Goal: Task Accomplishment & Management: Use online tool/utility

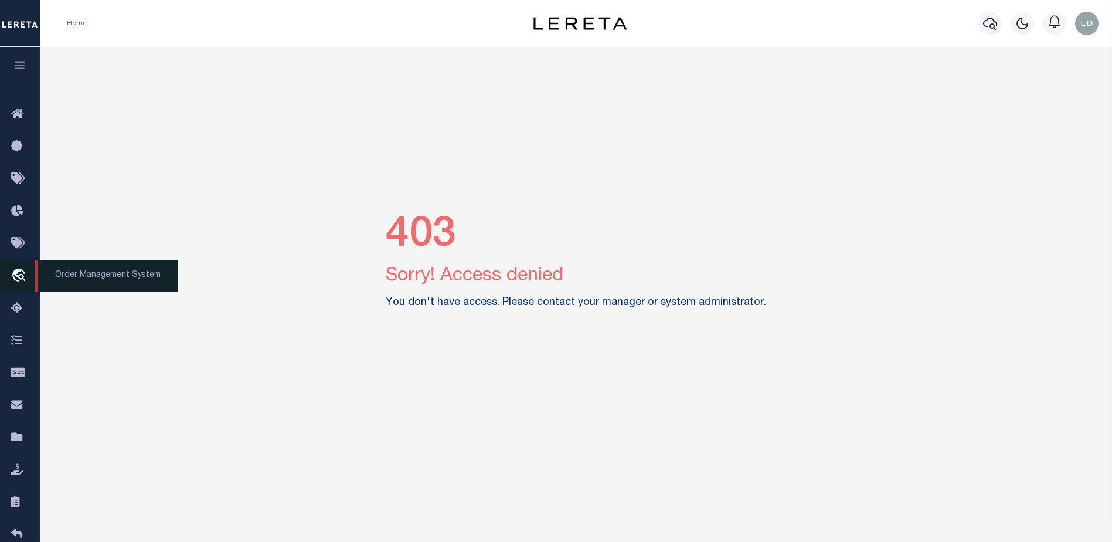
click at [21, 277] on icon "travel_explore" at bounding box center [20, 276] width 19 height 15
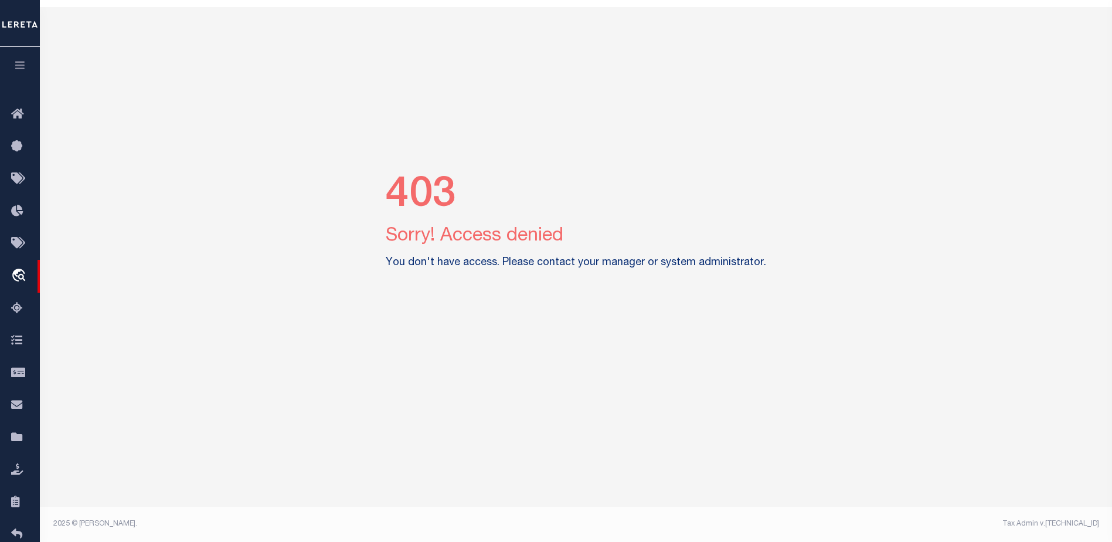
click at [15, 70] on icon "button" at bounding box center [19, 65] width 13 height 11
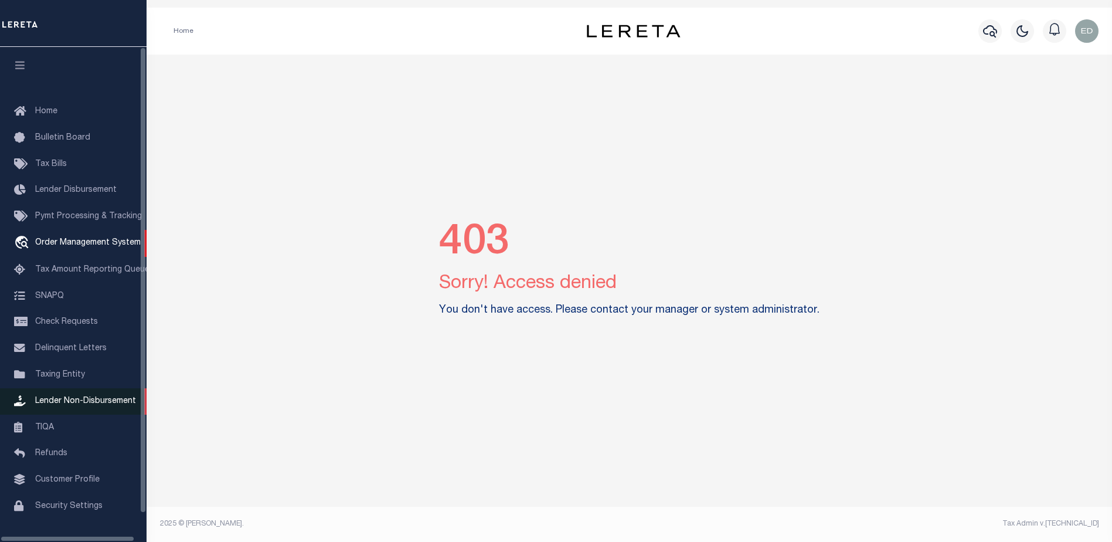
scroll to position [29, 0]
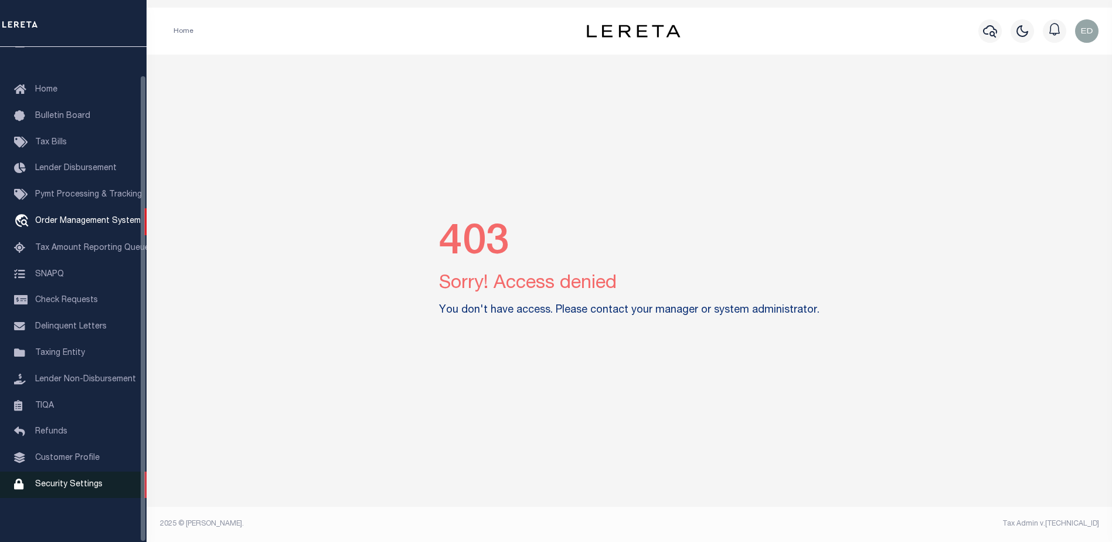
click at [79, 480] on span "Security Settings" at bounding box center [68, 484] width 67 height 8
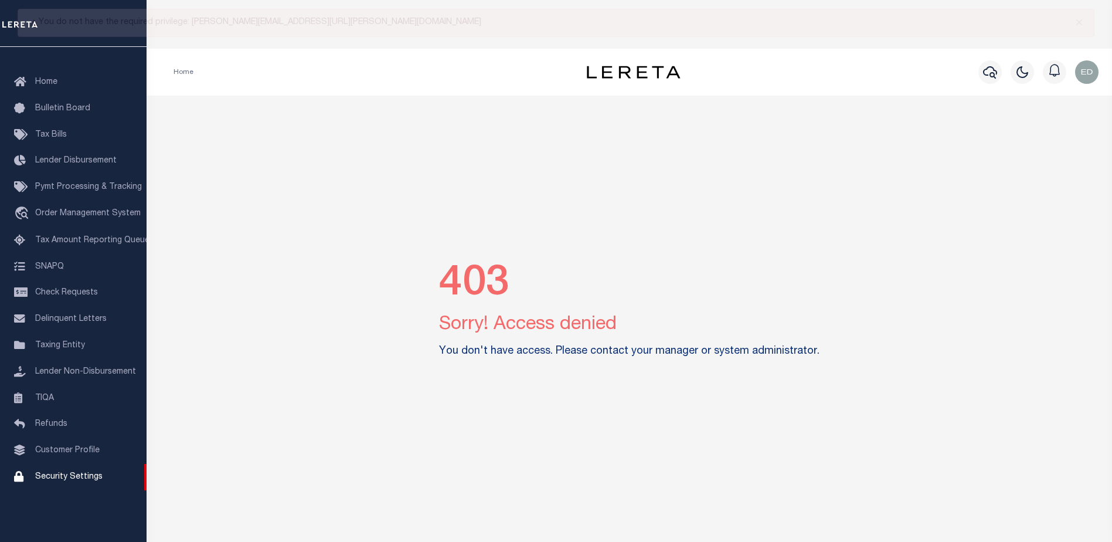
scroll to position [0, 0]
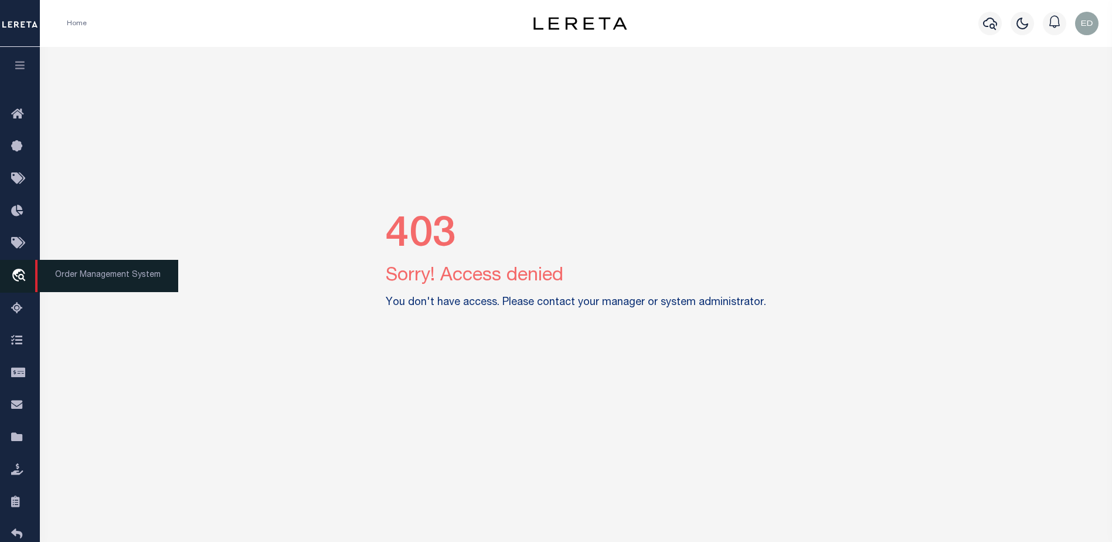
click at [21, 268] on link "travel_explore Order Management System" at bounding box center [20, 276] width 40 height 33
click at [16, 279] on icon "travel_explore" at bounding box center [20, 276] width 19 height 15
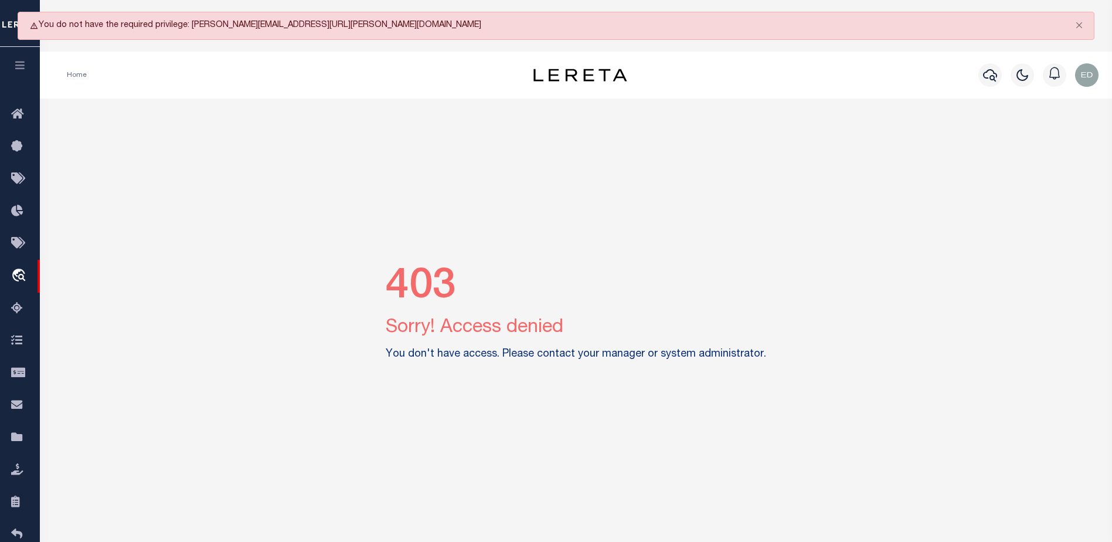
click at [439, 396] on div "403 Sorry! Access denied You don't have access. Please contact your manager or …" at bounding box center [577, 315] width 1064 height 433
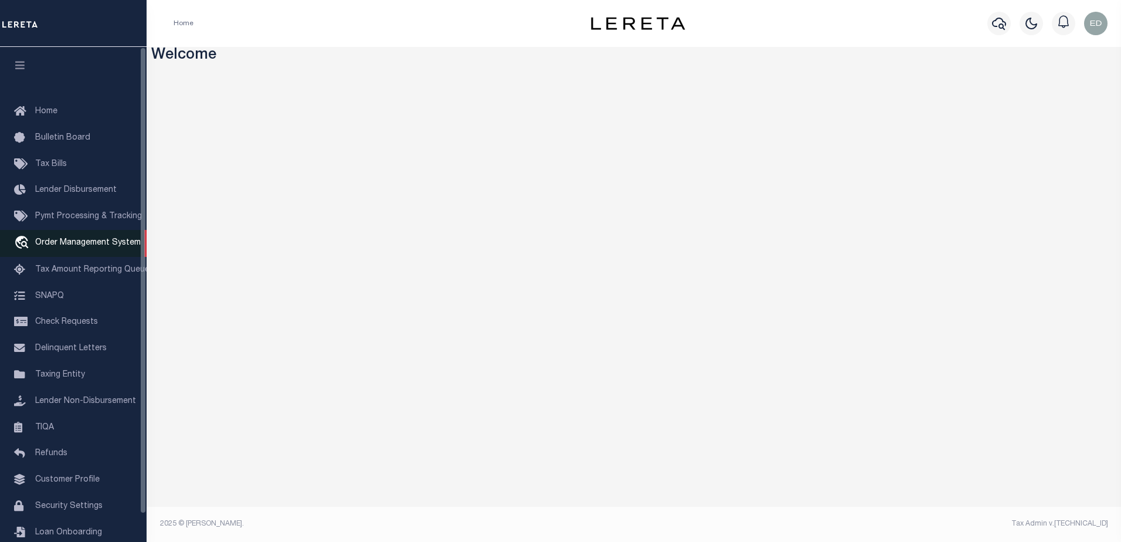
click at [73, 247] on span "Order Management System" at bounding box center [88, 243] width 106 height 8
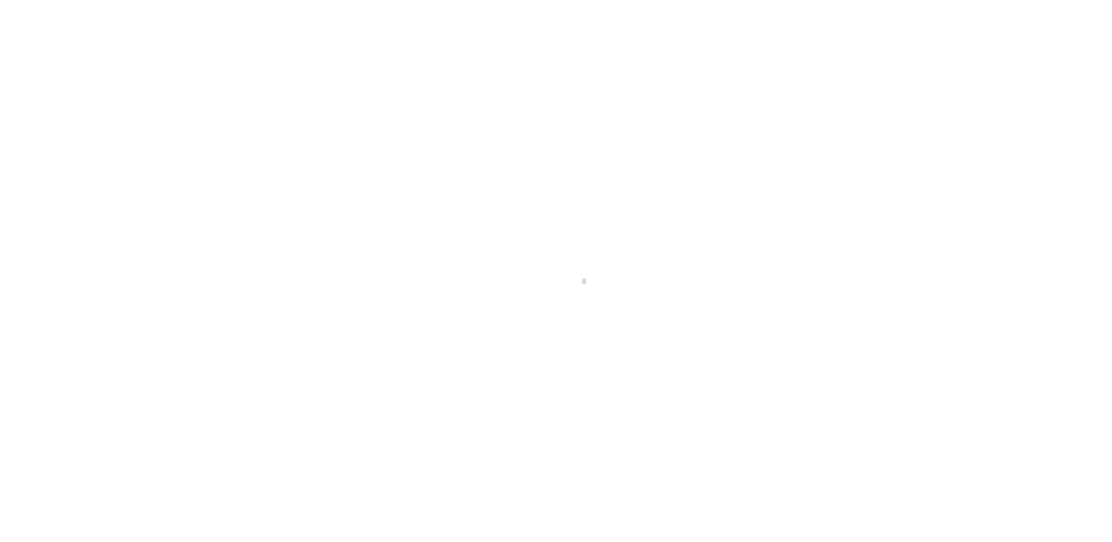
scroll to position [29, 0]
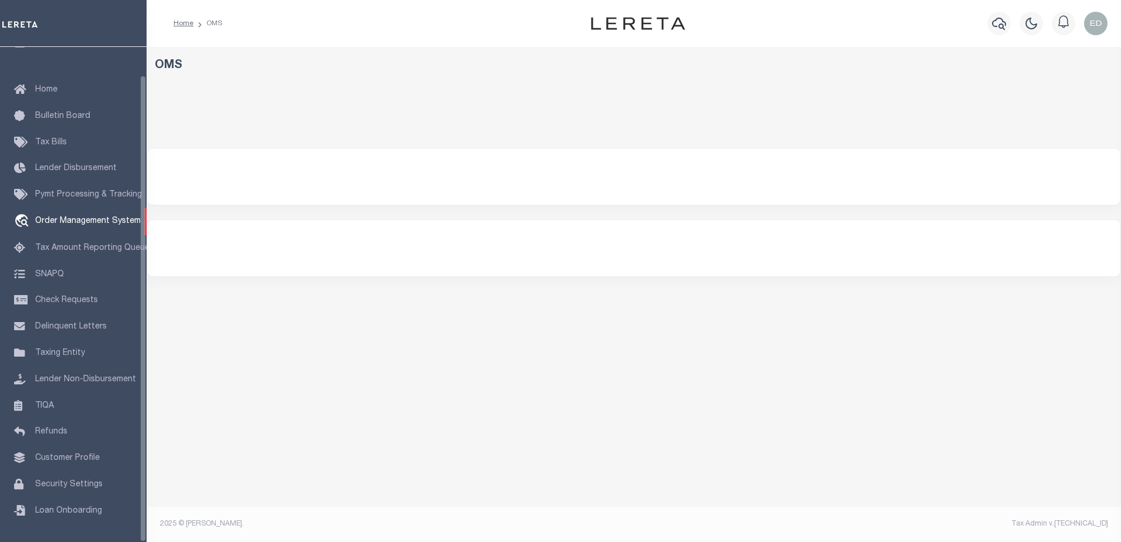
select select "200"
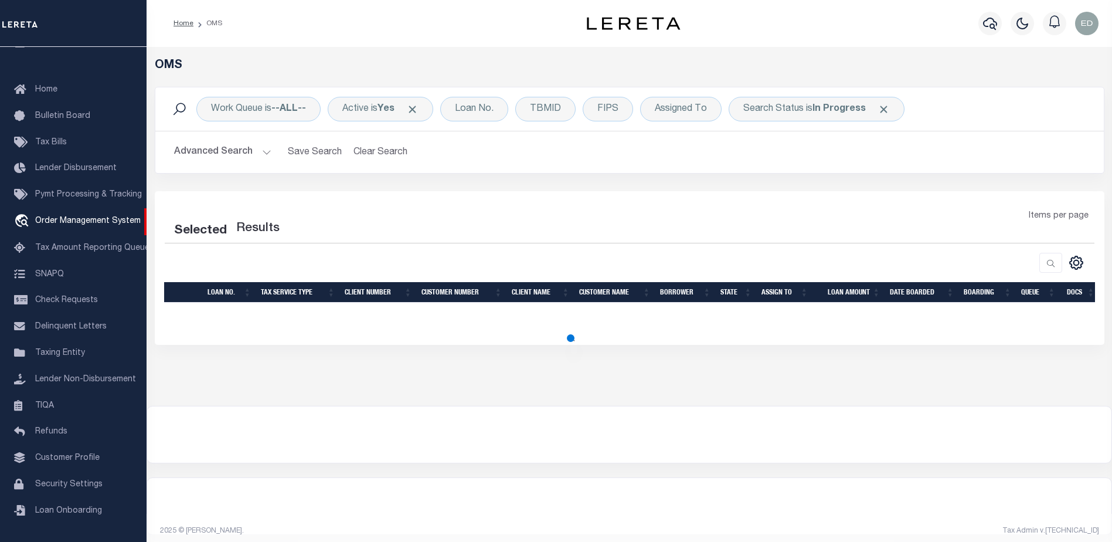
select select "200"
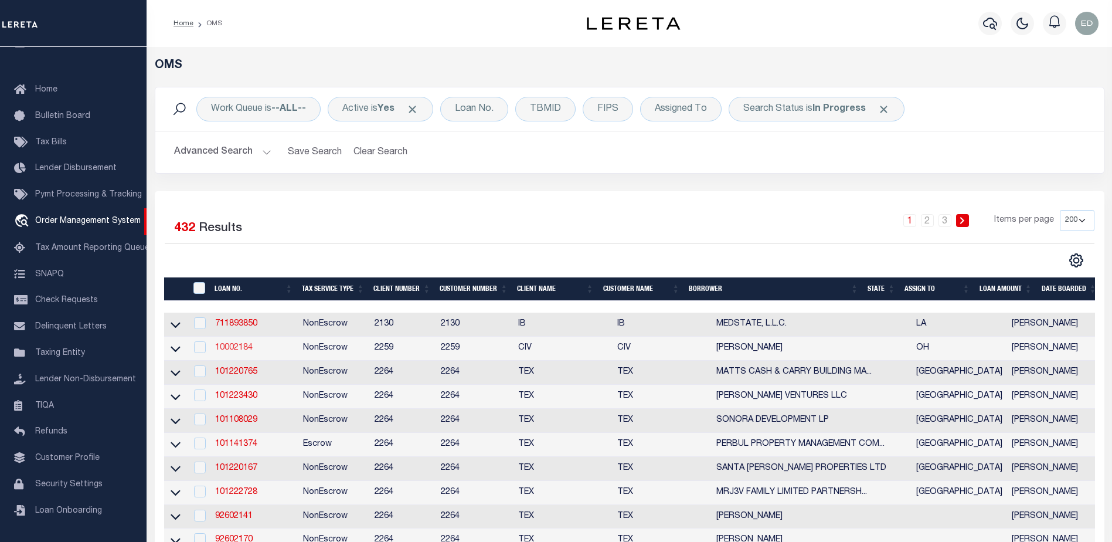
click at [240, 352] on link "10002184" at bounding box center [234, 348] width 38 height 8
type input "10002184"
type input "[PERSON_NAME]"
select select
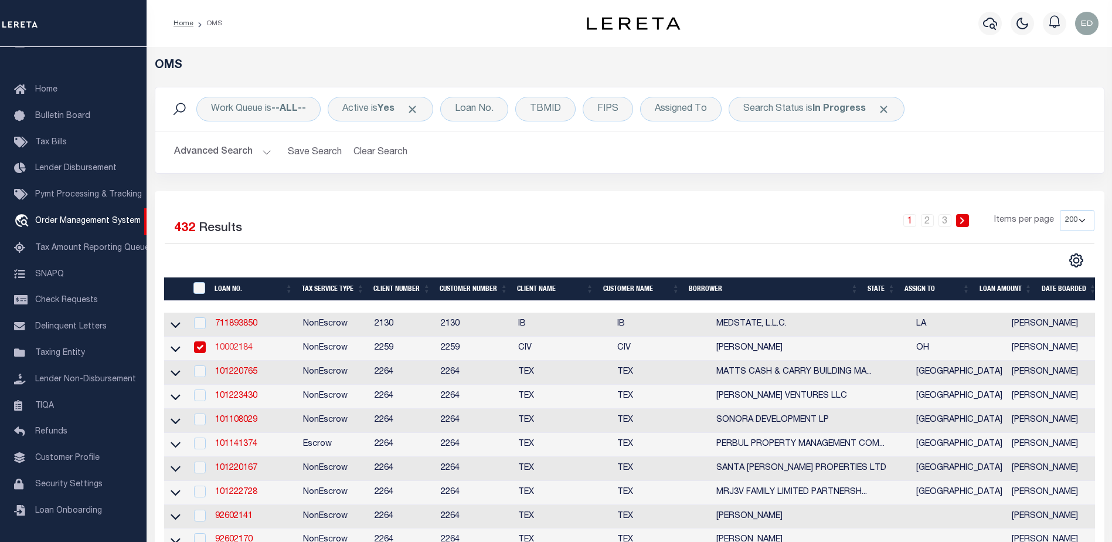
type input "[STREET_ADDRESS]"
type input "SANDUSKY OH 44870"
select select "NonEscrow"
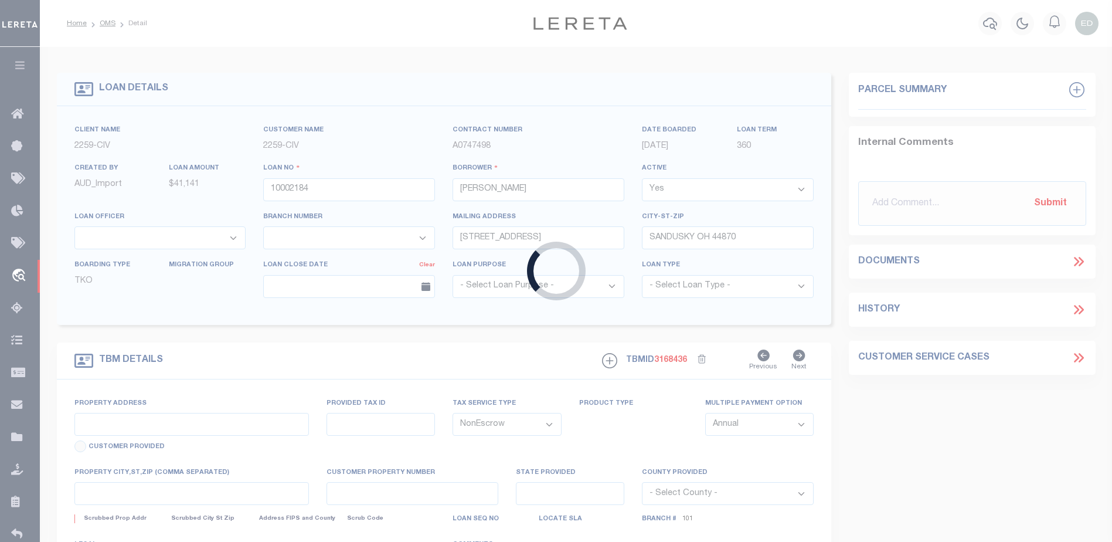
type input "[STREET_ADDRESS]"
type input "56-01162.000"
select select
type input "SANDUSKY OH 44870"
type input "R"
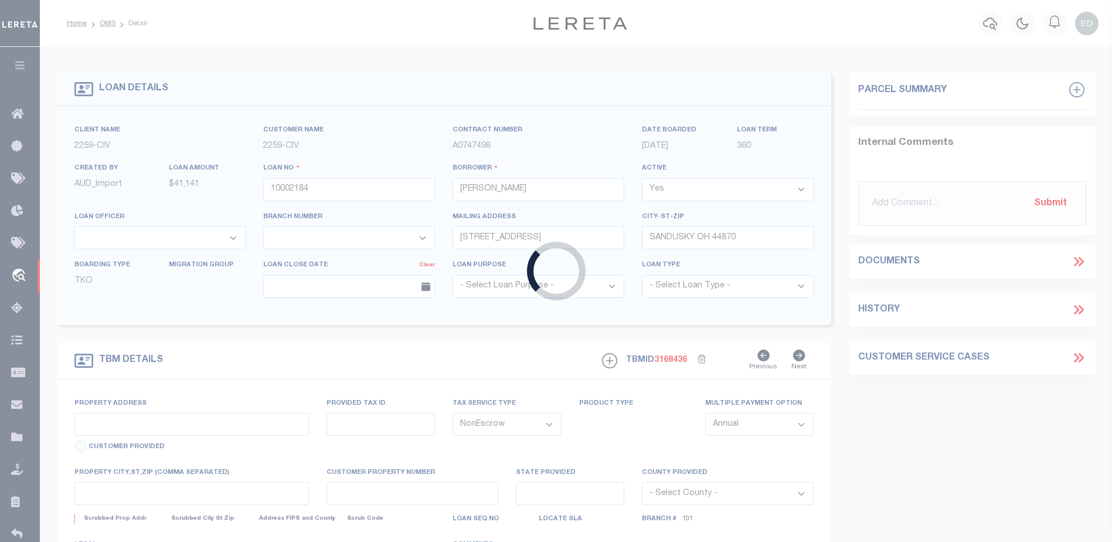
type input "OH"
select select
select select "20682"
select select "7613"
